Goal: Transaction & Acquisition: Subscribe to service/newsletter

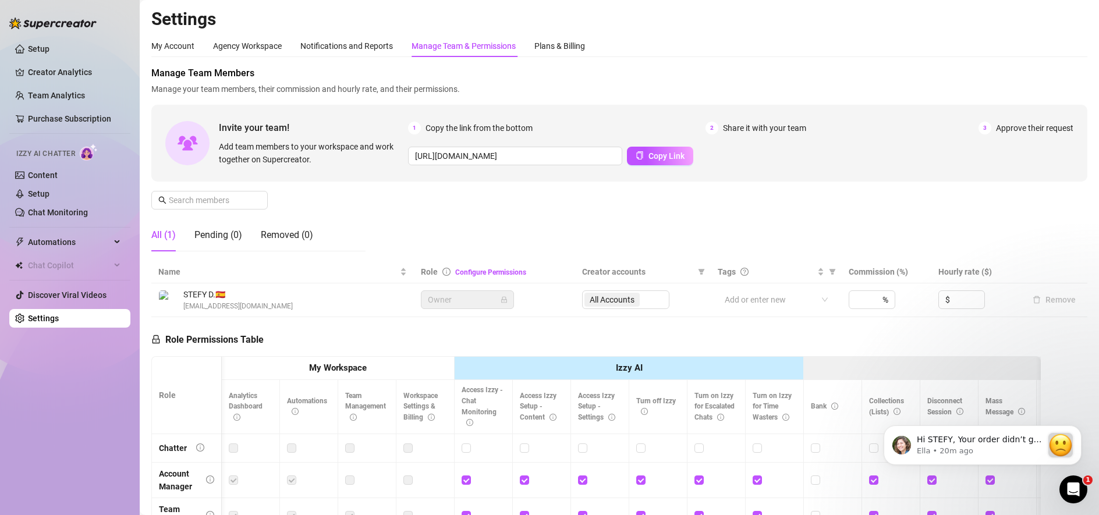
scroll to position [0, 2]
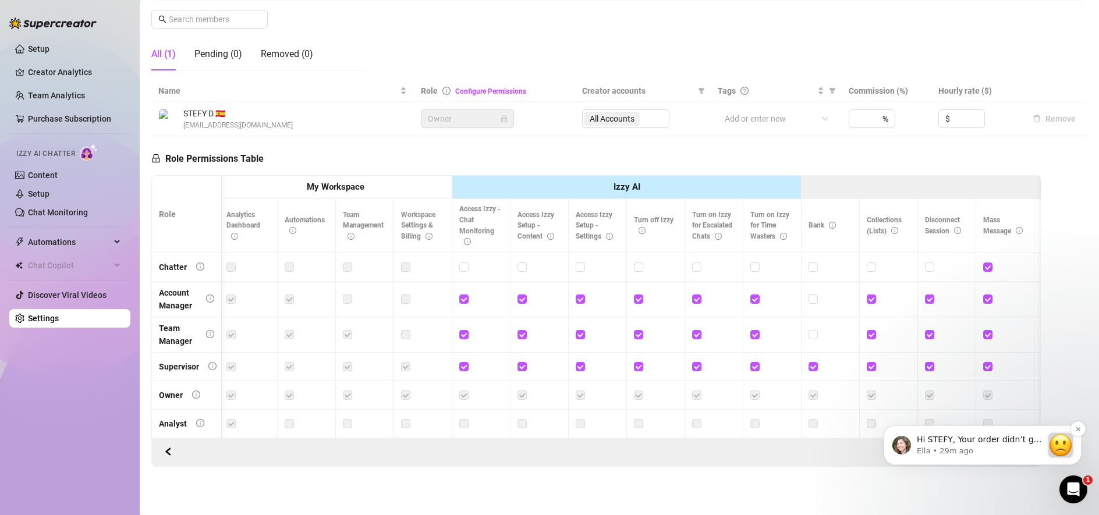
click at [1000, 448] on p "Ella • 29m ago" at bounding box center [980, 451] width 126 height 10
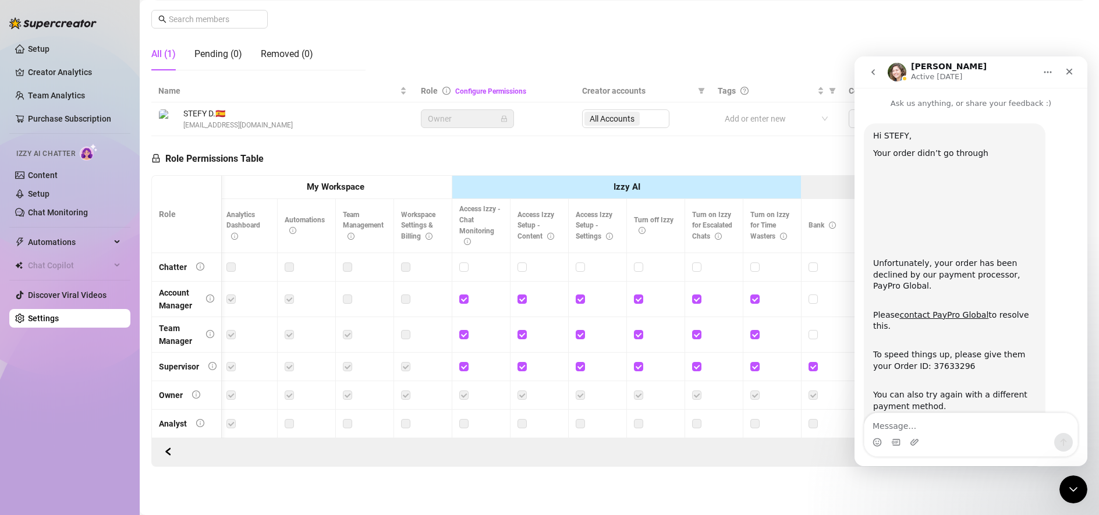
scroll to position [20, 0]
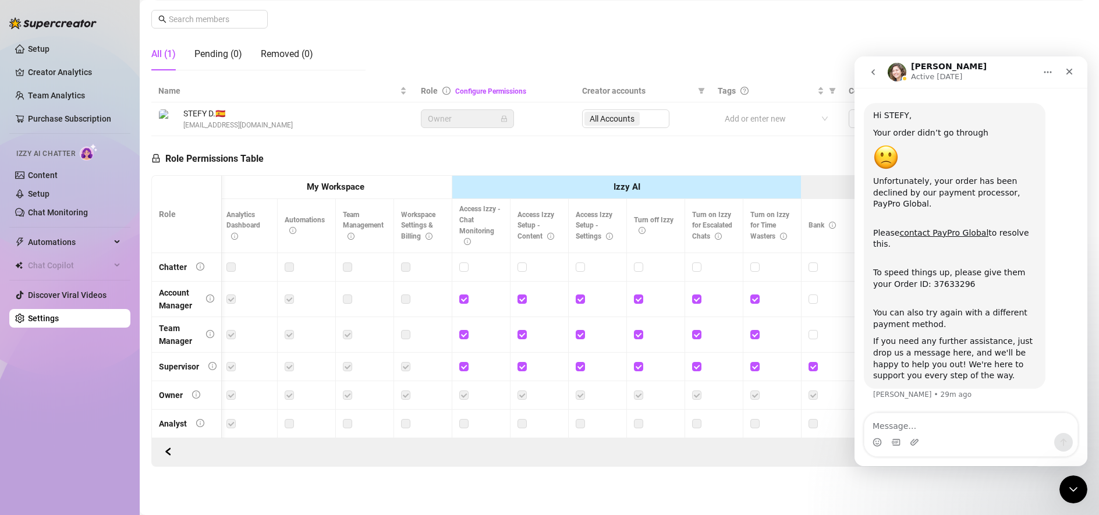
click at [203, 57] on div "Pending (0)" at bounding box center [218, 55] width 48 height 14
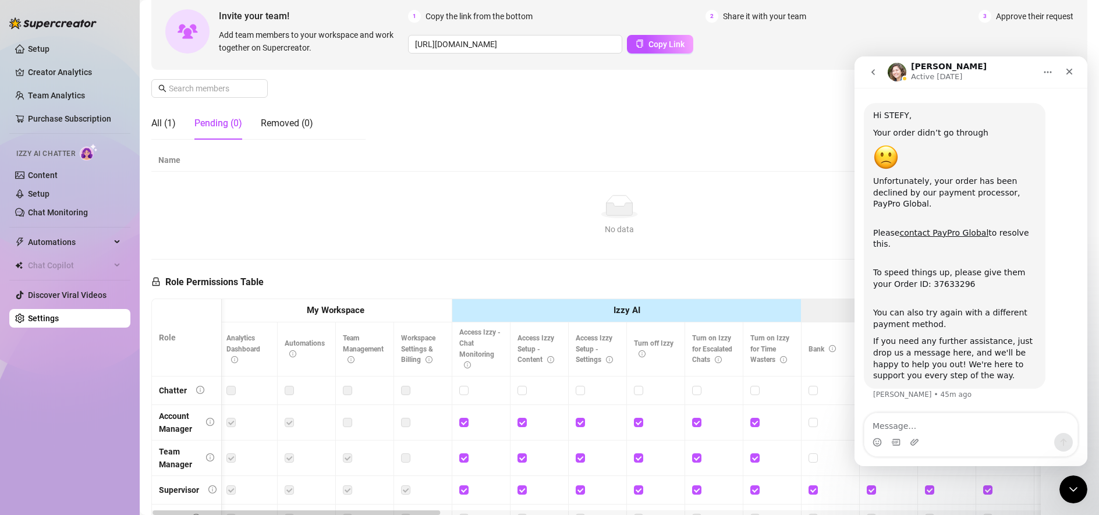
scroll to position [0, 0]
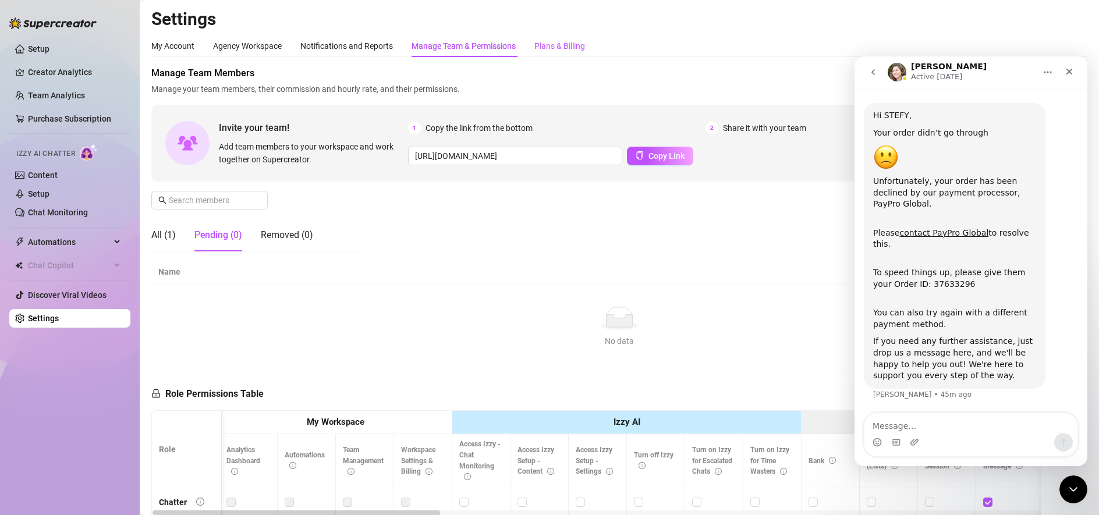
click at [558, 49] on div "Plans & Billing" at bounding box center [559, 46] width 51 height 13
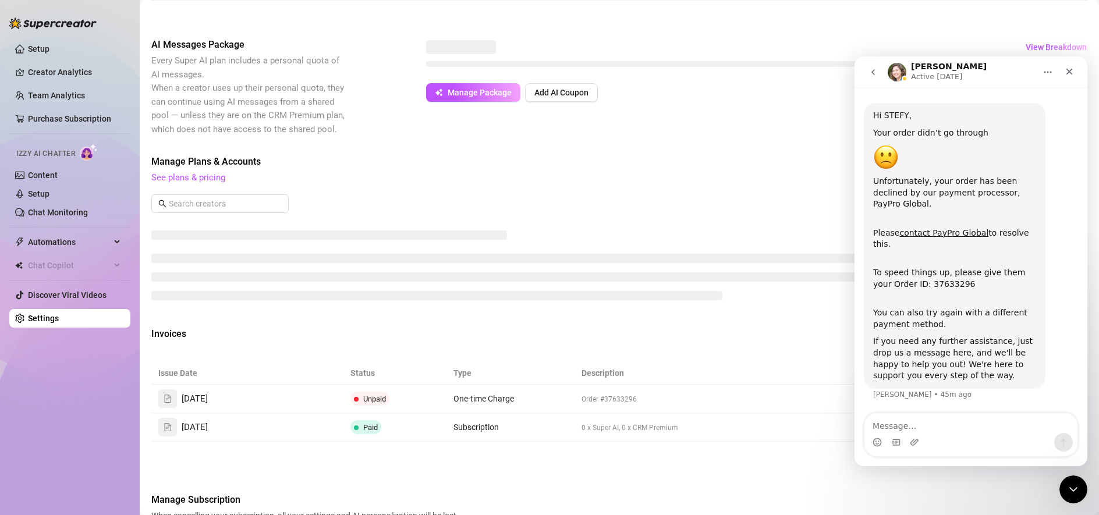
scroll to position [210, 0]
click at [1067, 66] on div "Close" at bounding box center [1069, 71] width 21 height 21
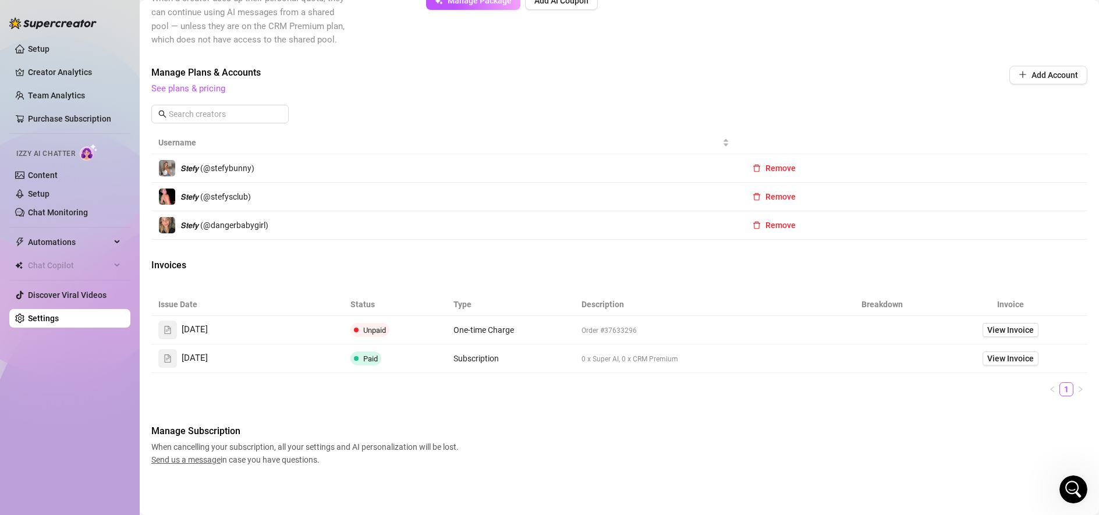
scroll to position [0, 0]
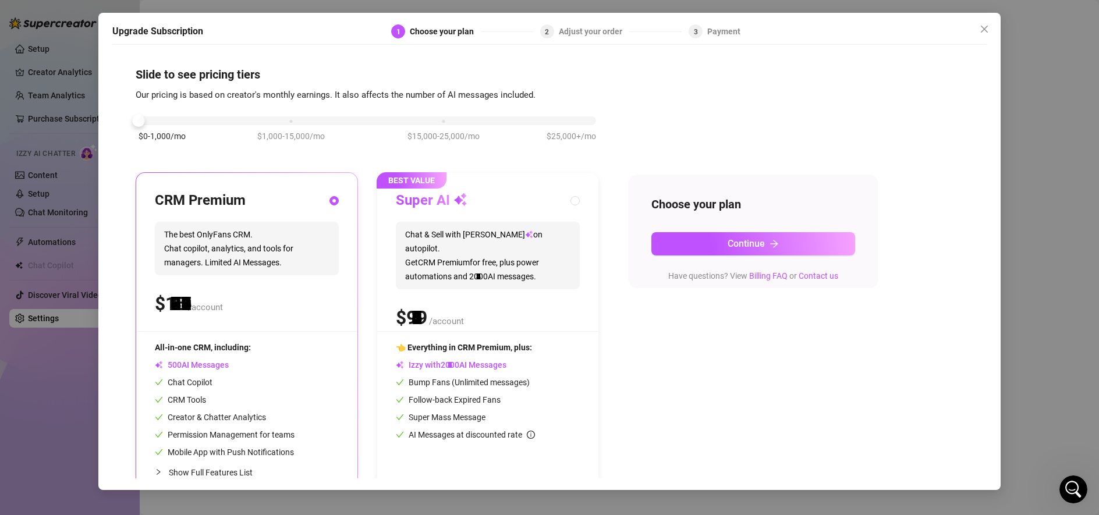
click at [169, 117] on div "$0-1,000/mo $1,000-15,000/mo $15,000-25,000/mo $25,000+/mo" at bounding box center [367, 117] width 457 height 7
click at [675, 237] on button "Continue" at bounding box center [753, 243] width 204 height 23
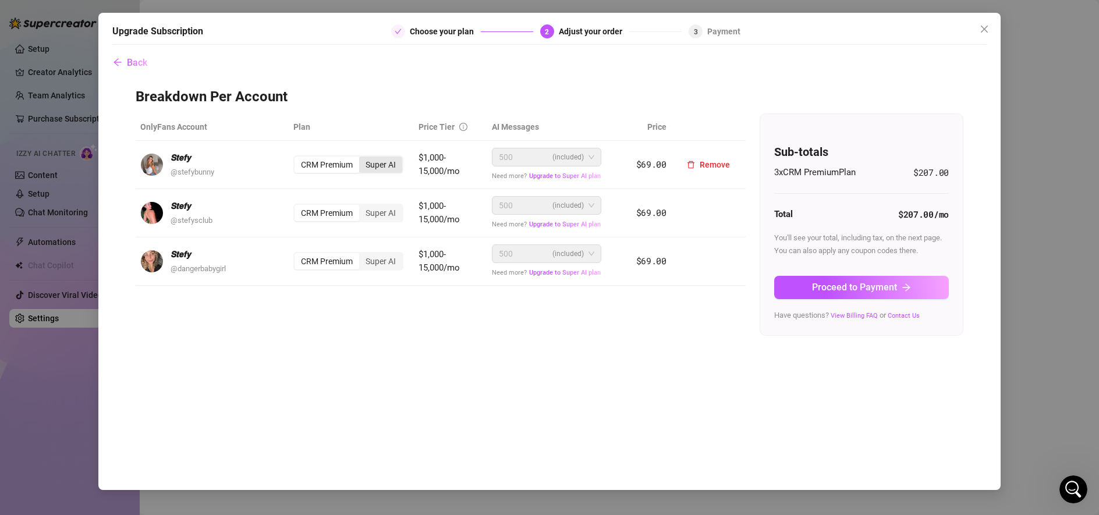
click at [389, 164] on div "Super AI" at bounding box center [380, 165] width 43 height 16
click at [362, 158] on input "Super AI" at bounding box center [362, 158] width 0 height 0
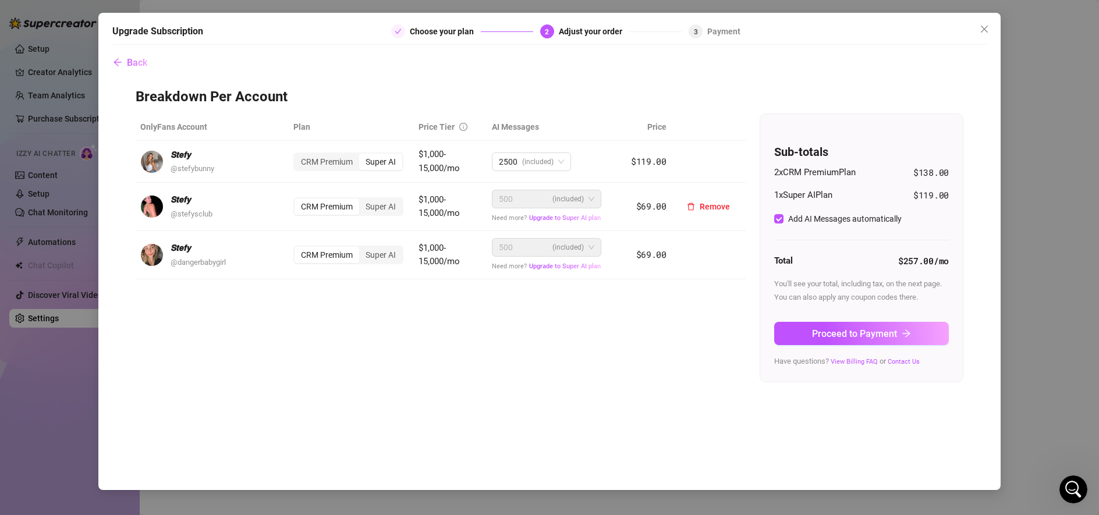
click at [322, 207] on div "CRM Premium" at bounding box center [326, 206] width 65 height 16
click at [297, 200] on input "CRM Premium" at bounding box center [297, 200] width 0 height 0
click at [896, 340] on button "Proceed to Payment" at bounding box center [861, 333] width 175 height 23
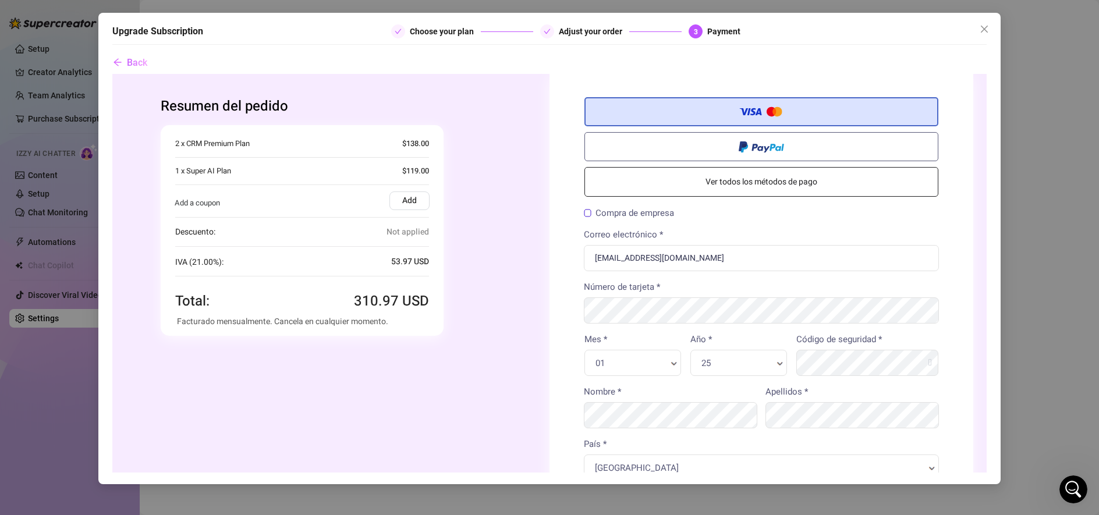
click at [711, 142] on label at bounding box center [761, 146] width 354 height 29
click at [112, 74] on input "radio" at bounding box center [112, 74] width 0 height 0
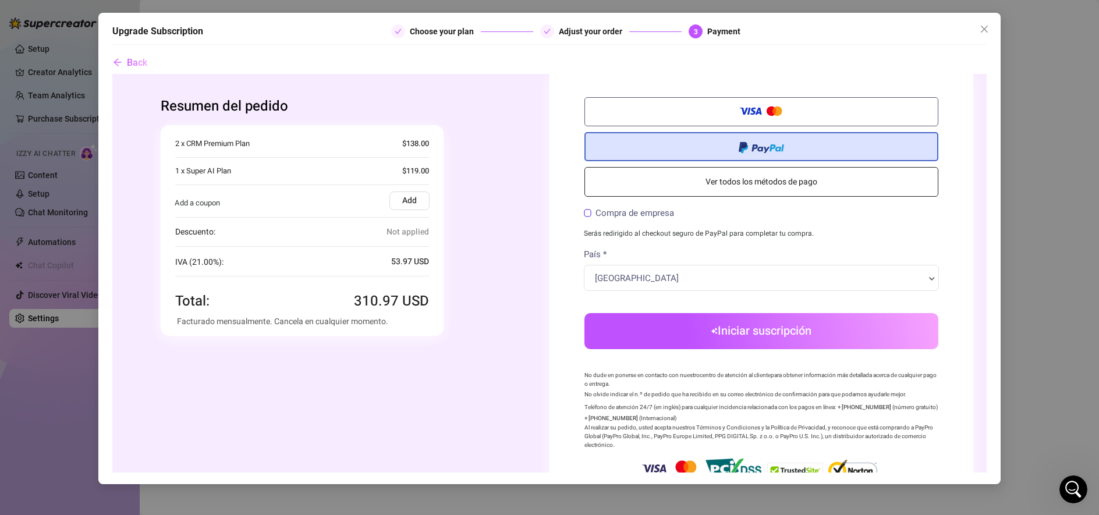
click at [640, 324] on button "Iniciar suscripción" at bounding box center [761, 331] width 354 height 36
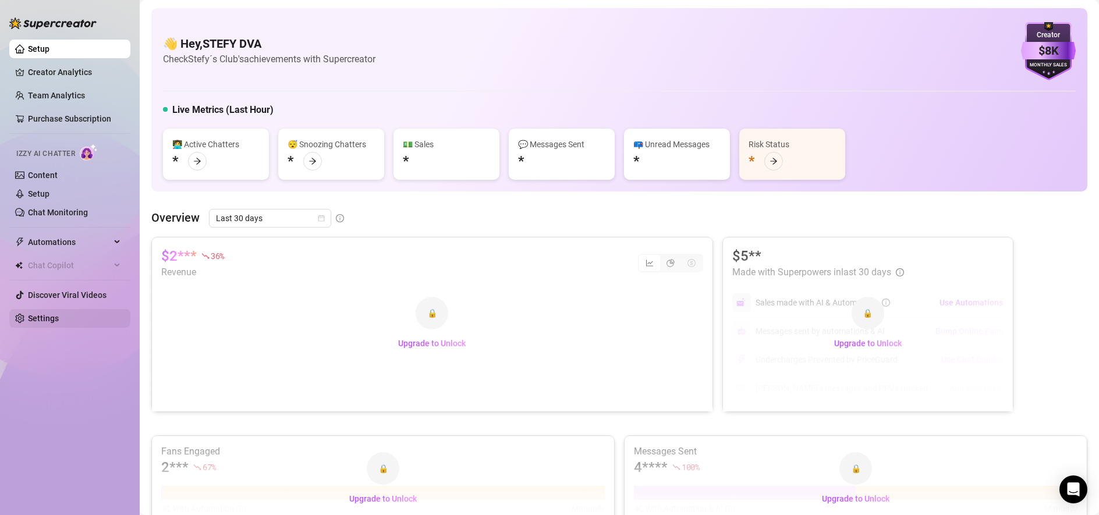
drag, startPoint x: 19, startPoint y: 333, endPoint x: 30, endPoint y: 328, distance: 12.0
click at [20, 333] on div "Setup Creator Analytics Team Analytics Purchase Subscription Izzy AI Chatter Co…" at bounding box center [69, 252] width 121 height 505
click at [30, 323] on link "Settings" at bounding box center [43, 318] width 31 height 9
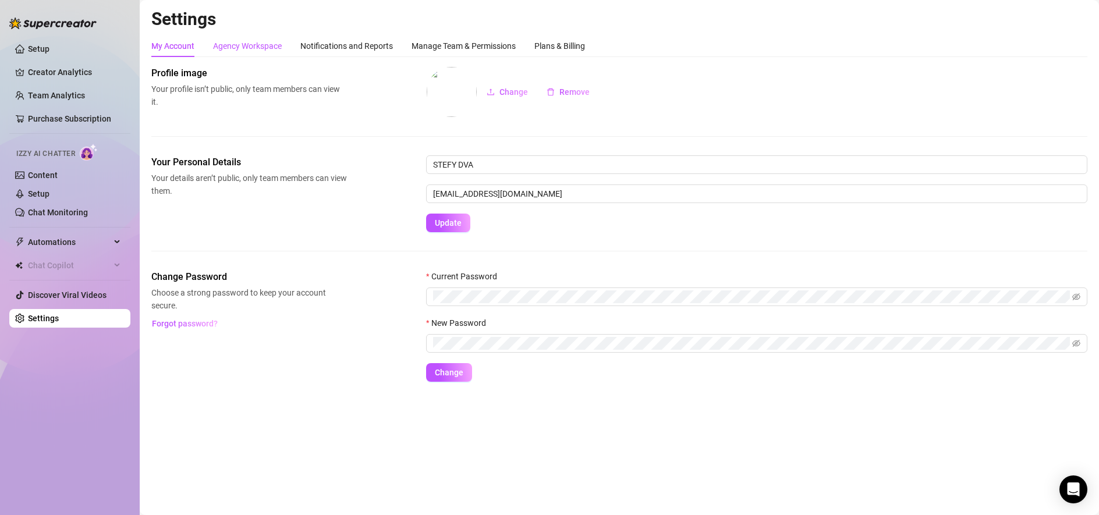
click at [266, 45] on div "Agency Workspace" at bounding box center [247, 46] width 69 height 13
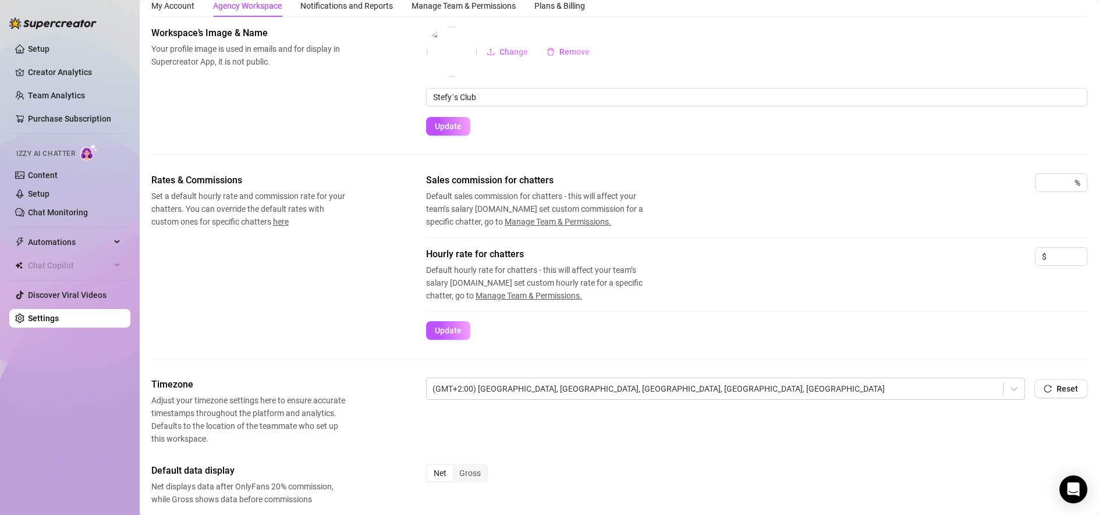
scroll to position [42, 0]
